Goal: Task Accomplishment & Management: Manage account settings

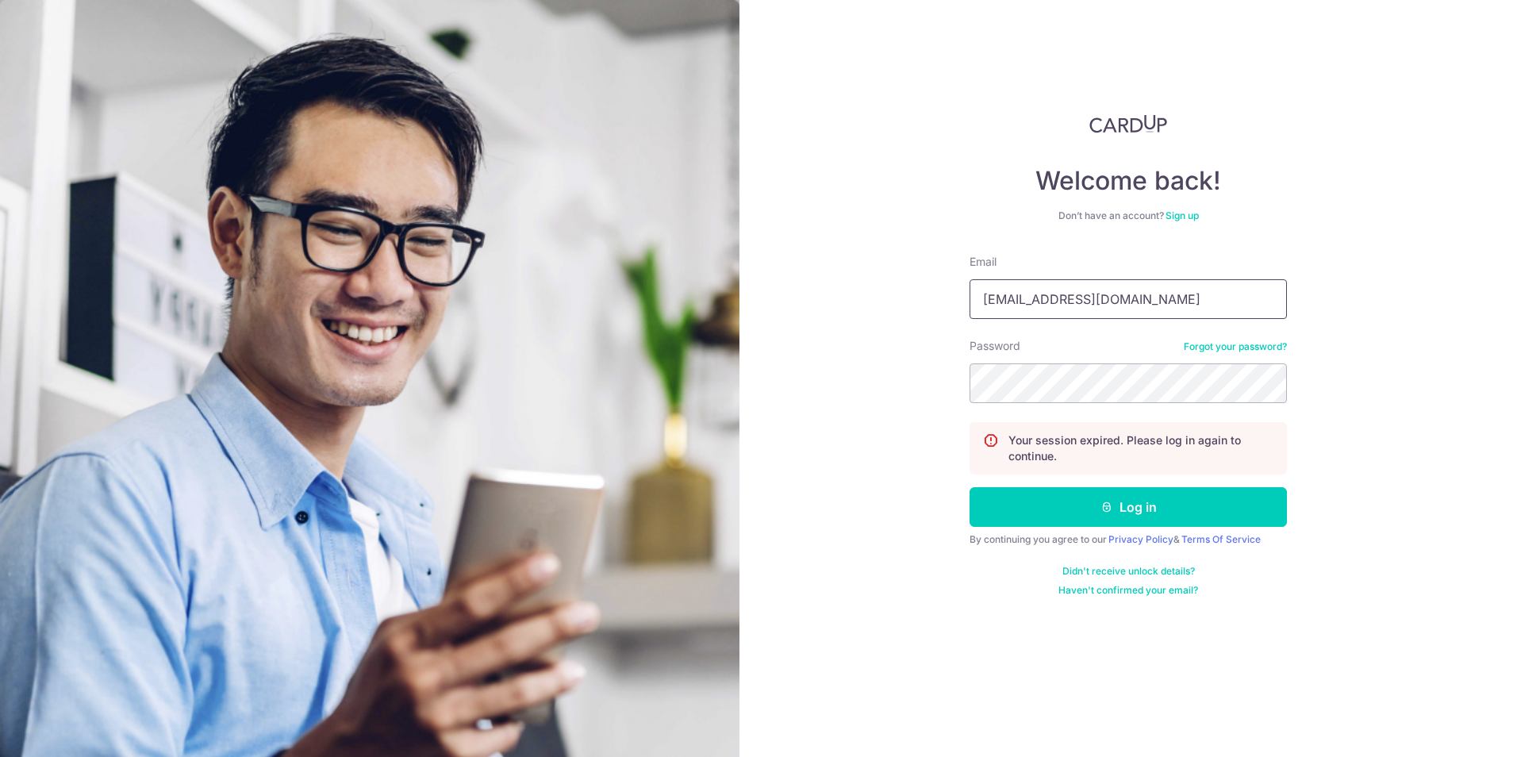
drag, startPoint x: 1119, startPoint y: 299, endPoint x: 895, endPoint y: 290, distance: 223.9
click at [895, 290] on div "Welcome back! Don’t have an account? Sign up Email [EMAIL_ADDRESS][DOMAIN_NAME]…" at bounding box center [1129, 378] width 778 height 757
click at [1351, 412] on div "Welcome back! Don’t have an account? Sign up Email [EMAIL_ADDRESS][DOMAIN_NAME]…" at bounding box center [1129, 378] width 778 height 757
drag, startPoint x: 1136, startPoint y: 289, endPoint x: 894, endPoint y: 297, distance: 242.1
click at [894, 297] on div "Welcome back! Don’t have an account? Sign up Email [EMAIL_ADDRESS][DOMAIN_NAME]…" at bounding box center [1129, 378] width 778 height 757
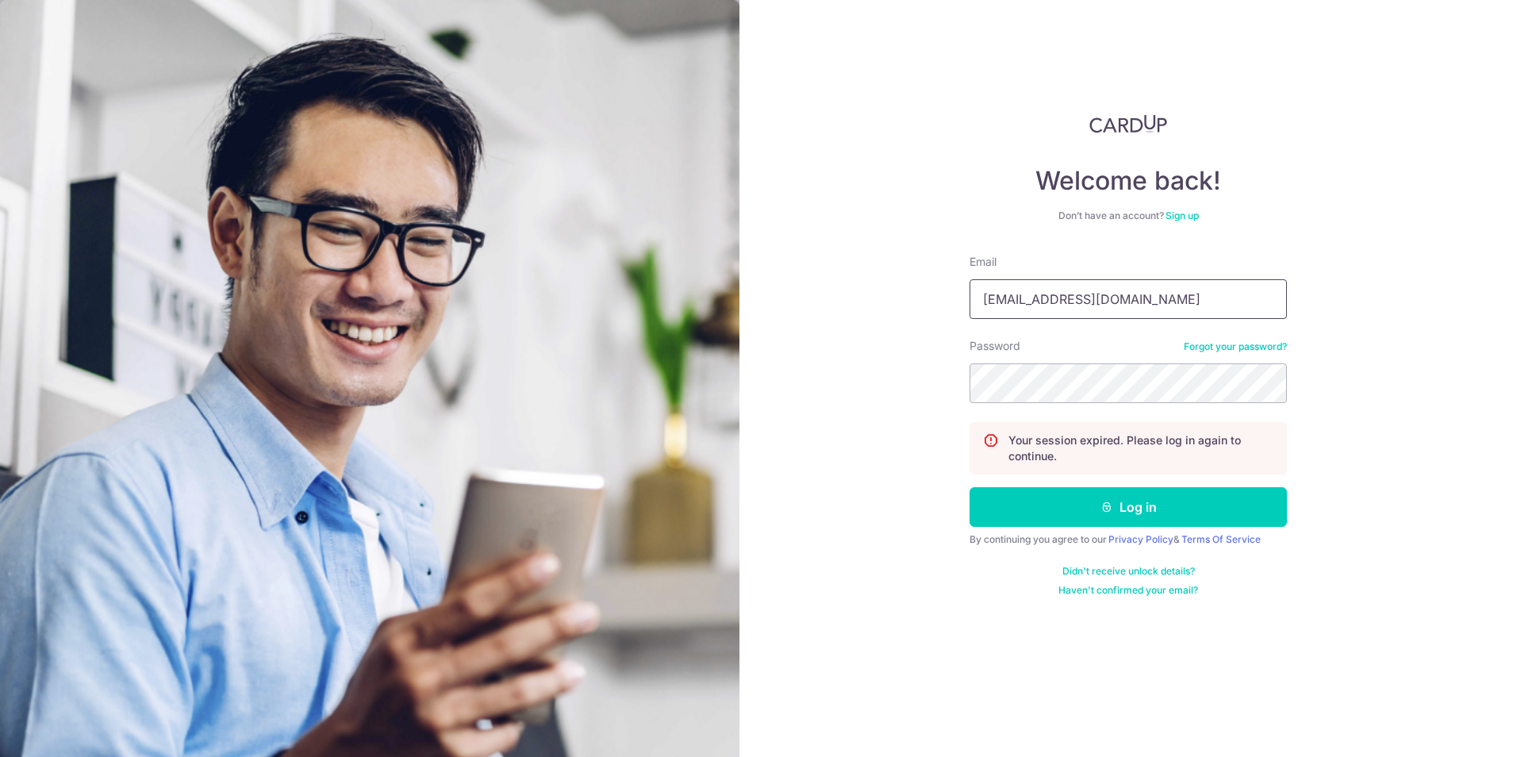
type input "[EMAIL_ADDRESS][DOMAIN_NAME]"
click at [1081, 503] on button "Log in" at bounding box center [1128, 507] width 317 height 40
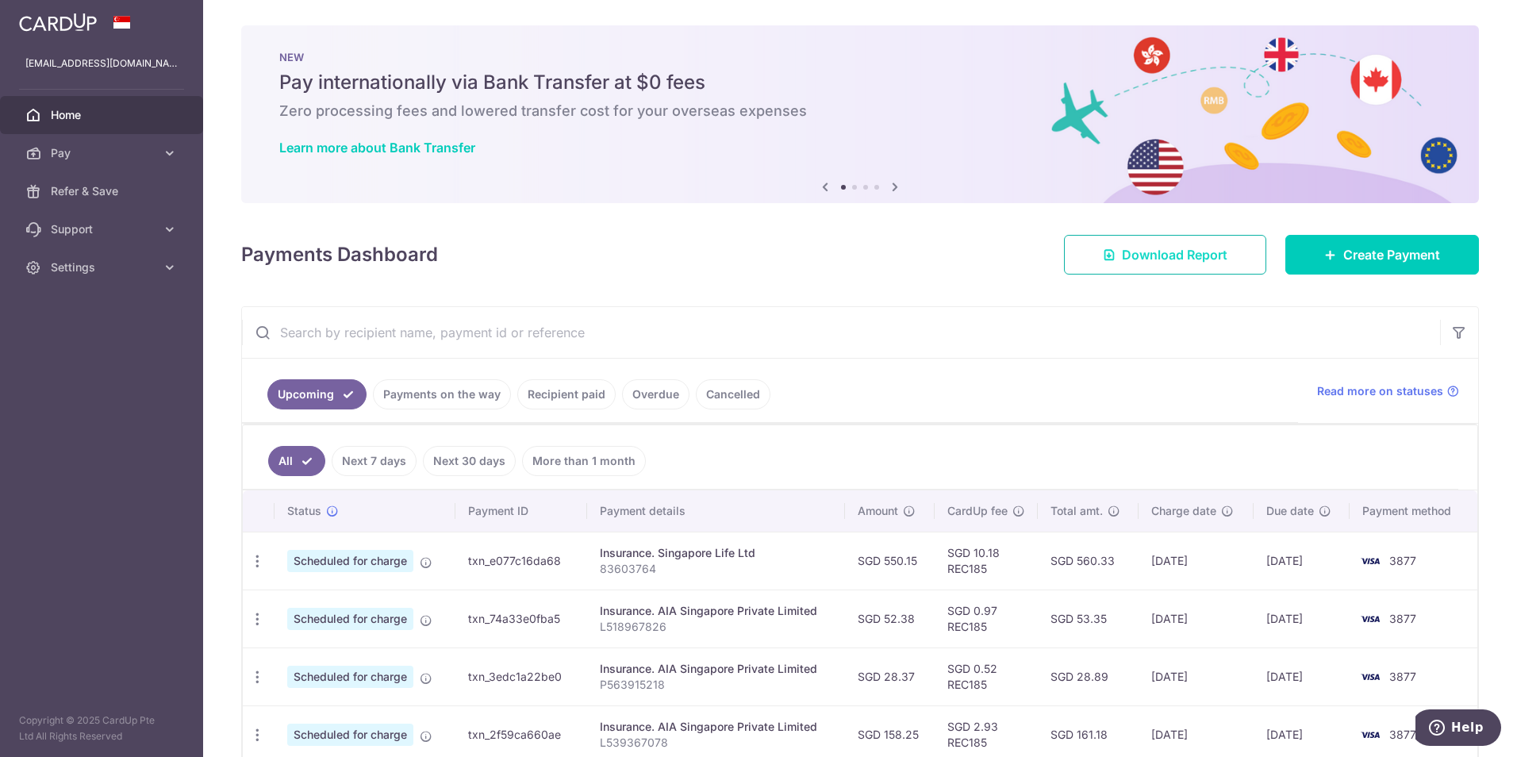
click at [1214, 258] on span "Download Report" at bounding box center [1175, 254] width 106 height 19
